Goal: Task Accomplishment & Management: Complete application form

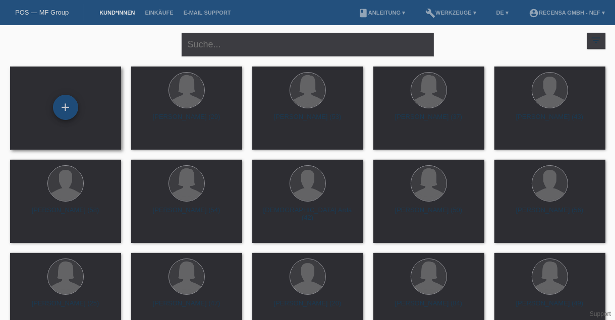
click at [65, 117] on div "+" at bounding box center [65, 107] width 25 height 25
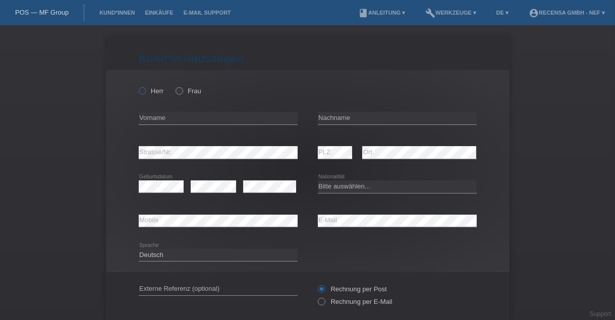
click at [137, 86] on icon at bounding box center [137, 86] width 0 height 0
click at [142, 93] on input "Herr" at bounding box center [142, 90] width 7 height 7
radio input "true"
click at [155, 117] on input "text" at bounding box center [218, 118] width 159 height 13
type input "[PERSON_NAME]"
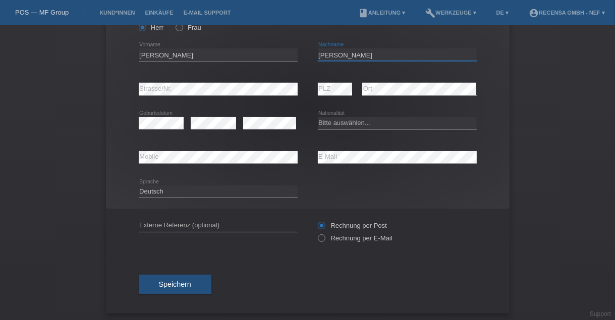
scroll to position [62, 0]
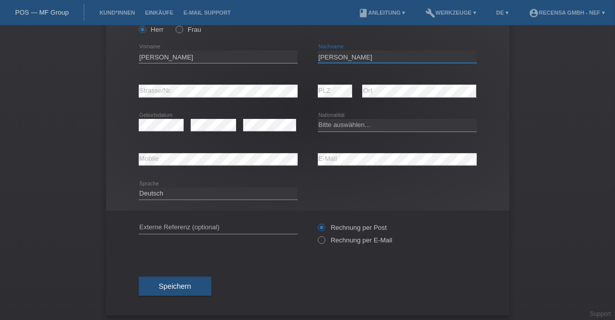
type input "[PERSON_NAME]"
click at [374, 129] on select "Bitte auswählen... Schweiz Deutschland Liechtenstein Österreich ------------ Af…" at bounding box center [397, 125] width 159 height 12
select select "CH"
click at [318, 119] on select "Bitte auswählen... Schweiz Deutschland Liechtenstein Österreich ------------ Af…" at bounding box center [397, 125] width 159 height 12
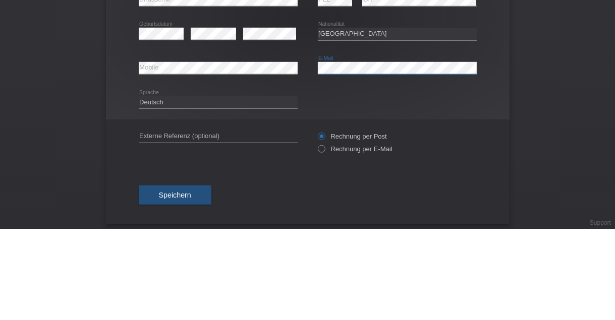
scroll to position [67, 0]
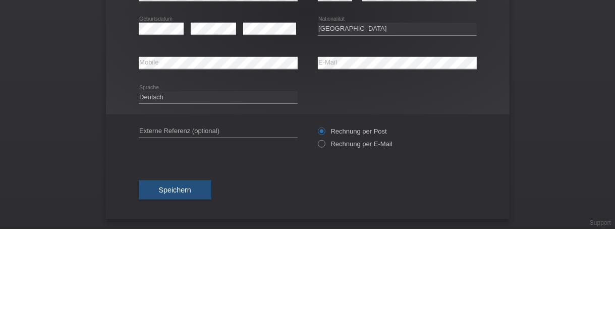
click at [546, 174] on div "Kund*in hinzufügen Kunde hinzufügen Kundin hinzufügen Herr Frau David error Vor…" at bounding box center [307, 172] width 615 height 295
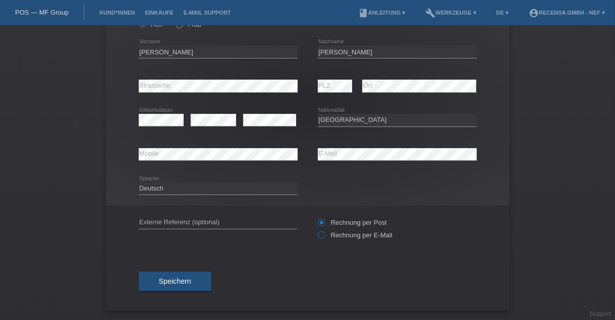
click at [324, 239] on input "Rechnung per E-Mail" at bounding box center [321, 238] width 7 height 13
radio input "true"
click at [185, 285] on span "Speichern" at bounding box center [175, 281] width 32 height 8
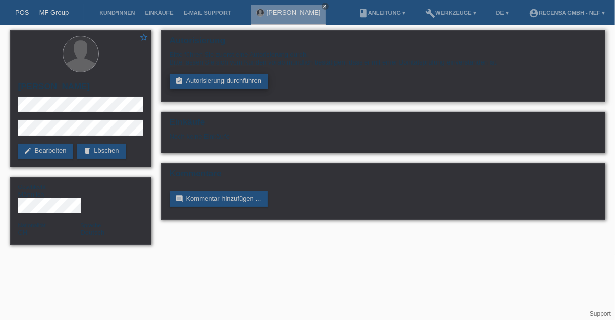
click at [220, 85] on link "assignment_turned_in Autorisierung durchführen" at bounding box center [219, 81] width 99 height 15
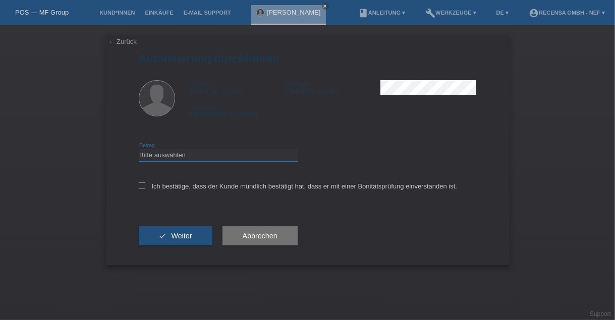
click at [246, 159] on select "Bitte auswählen CHF 1.00 - CHF 499.00 CHF 500.00 - CHF 1'999.00 CHF 2'000.00 - …" at bounding box center [218, 155] width 159 height 12
select select "3"
click at [139, 149] on select "Bitte auswählen CHF 1.00 - CHF 499.00 CHF 500.00 - CHF 1'999.00 CHF 2'000.00 - …" at bounding box center [218, 155] width 159 height 12
click at [145, 188] on input "Ich bestätige, dass der Kunde mündlich bestätigt hat, dass er mit einer Bonität…" at bounding box center [142, 186] width 7 height 7
checkbox input "true"
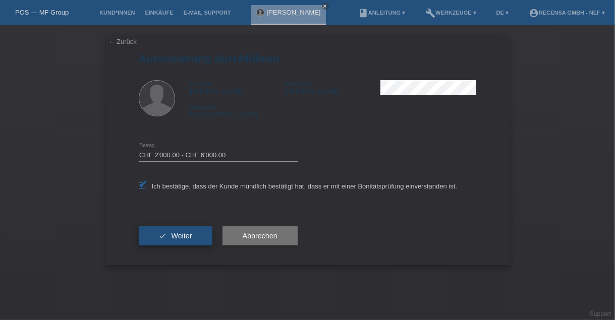
click at [182, 238] on span "Weiter" at bounding box center [181, 236] width 21 height 8
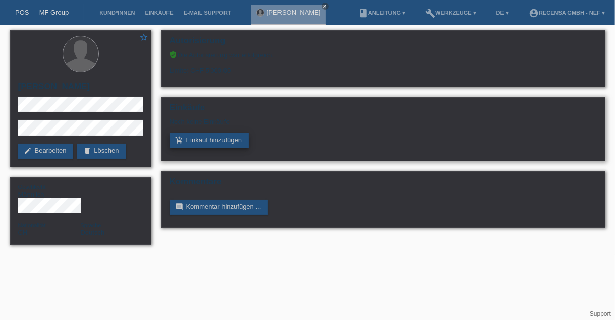
click at [207, 142] on link "add_shopping_cart Einkauf hinzufügen" at bounding box center [210, 140] width 80 height 15
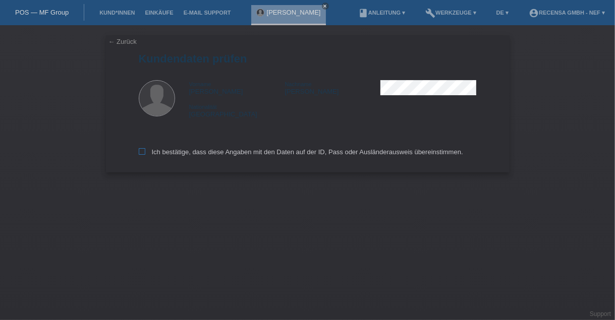
click at [145, 152] on input "Ich bestätige, dass diese Angaben mit den Daten auf der ID, Pass oder Ausländer…" at bounding box center [142, 151] width 7 height 7
checkbox input "true"
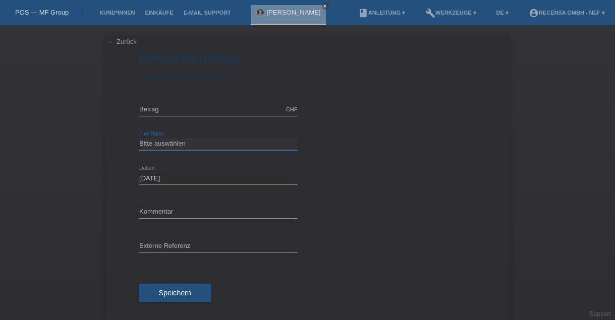
click at [248, 140] on select "Bitte auswählen 12 Raten 24 Raten" at bounding box center [218, 144] width 159 height 12
select select "297"
click at [139, 138] on select "Bitte auswählen 12 Raten 24 Raten" at bounding box center [218, 144] width 159 height 12
click at [222, 107] on input "text" at bounding box center [218, 109] width 159 height 13
click at [484, 71] on div "← Zurück Einkauf hinzufügen Verfügbarer Betrag: CHF 5'000.00 3300 error" at bounding box center [308, 178] width 404 height 287
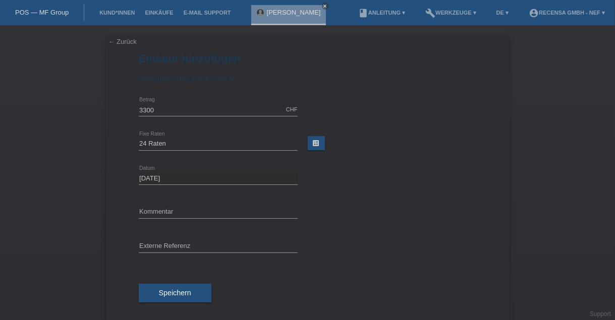
type input "3300.00"
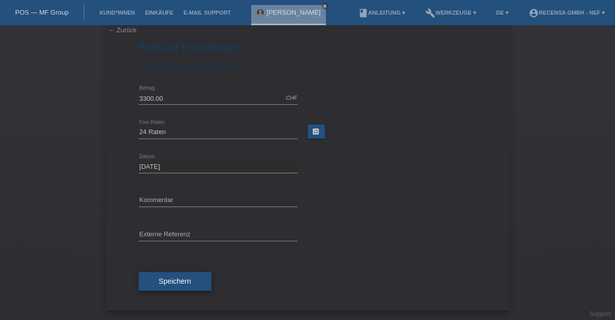
click at [181, 286] on button "Speichern" at bounding box center [175, 281] width 73 height 19
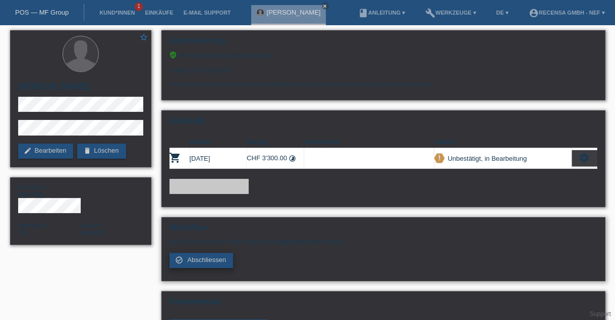
click at [214, 268] on link "check_circle_outline Abschliessen" at bounding box center [202, 260] width 64 height 15
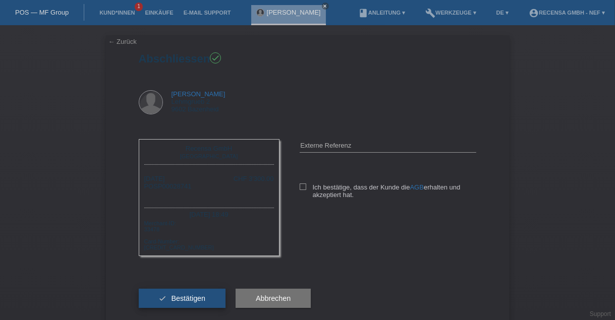
click at [197, 307] on button "check Bestätigen" at bounding box center [182, 298] width 87 height 19
click at [303, 190] on input "Ich bestätige, dass der Kunde die AGB erhalten und akzeptiert hat." at bounding box center [303, 187] width 7 height 7
checkbox input "true"
click at [187, 307] on button "check Bestätigen" at bounding box center [182, 298] width 87 height 19
